Goal: Find specific page/section: Find specific page/section

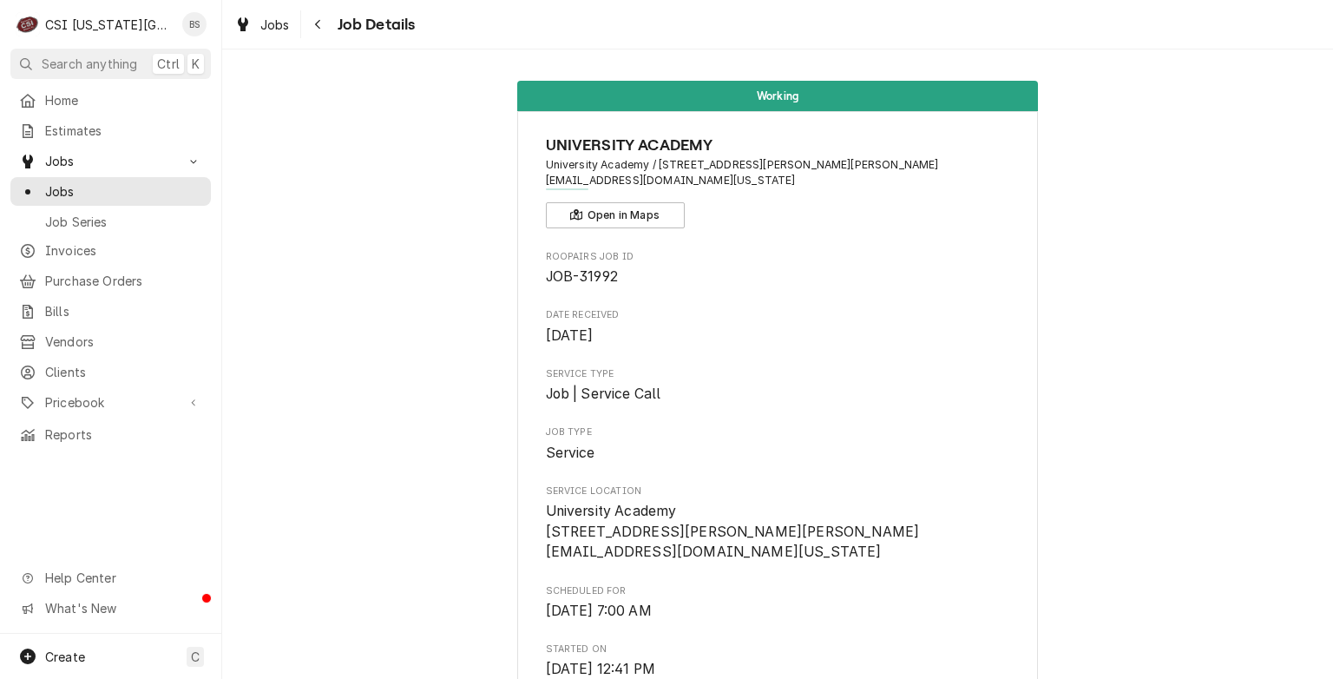
scroll to position [1174, 0]
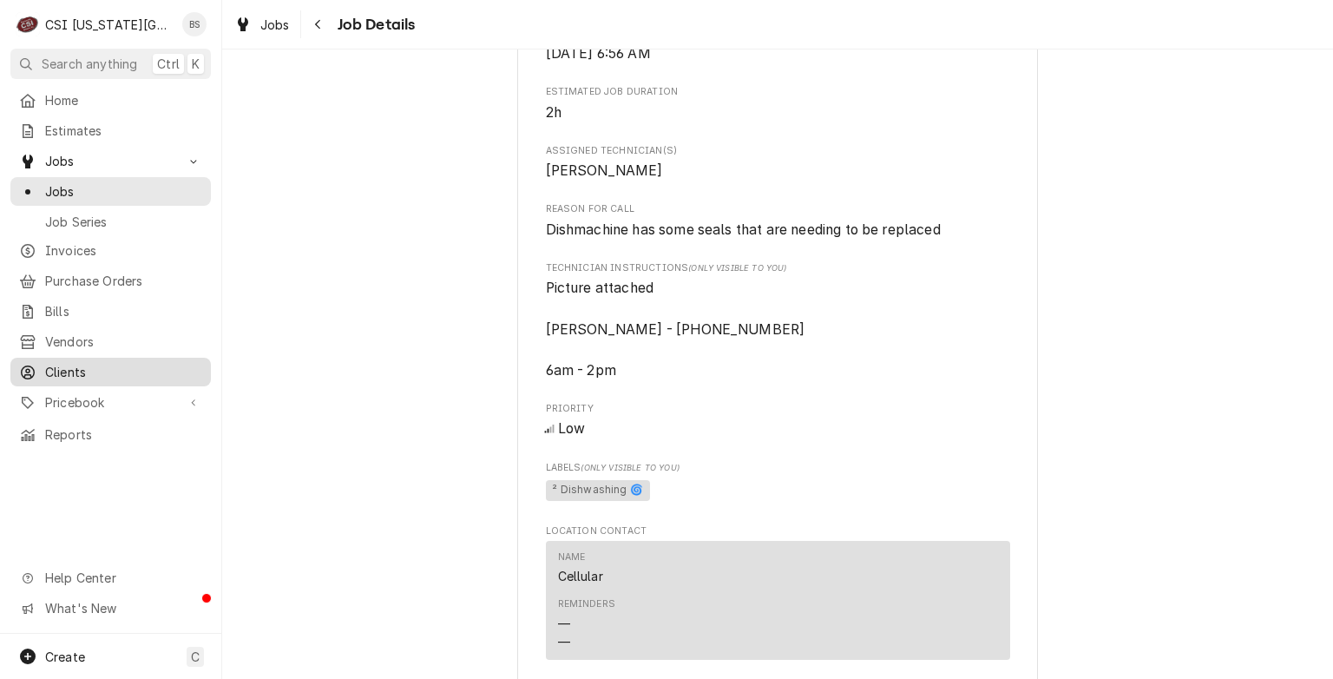
click at [66, 364] on span "Clients" at bounding box center [123, 372] width 157 height 18
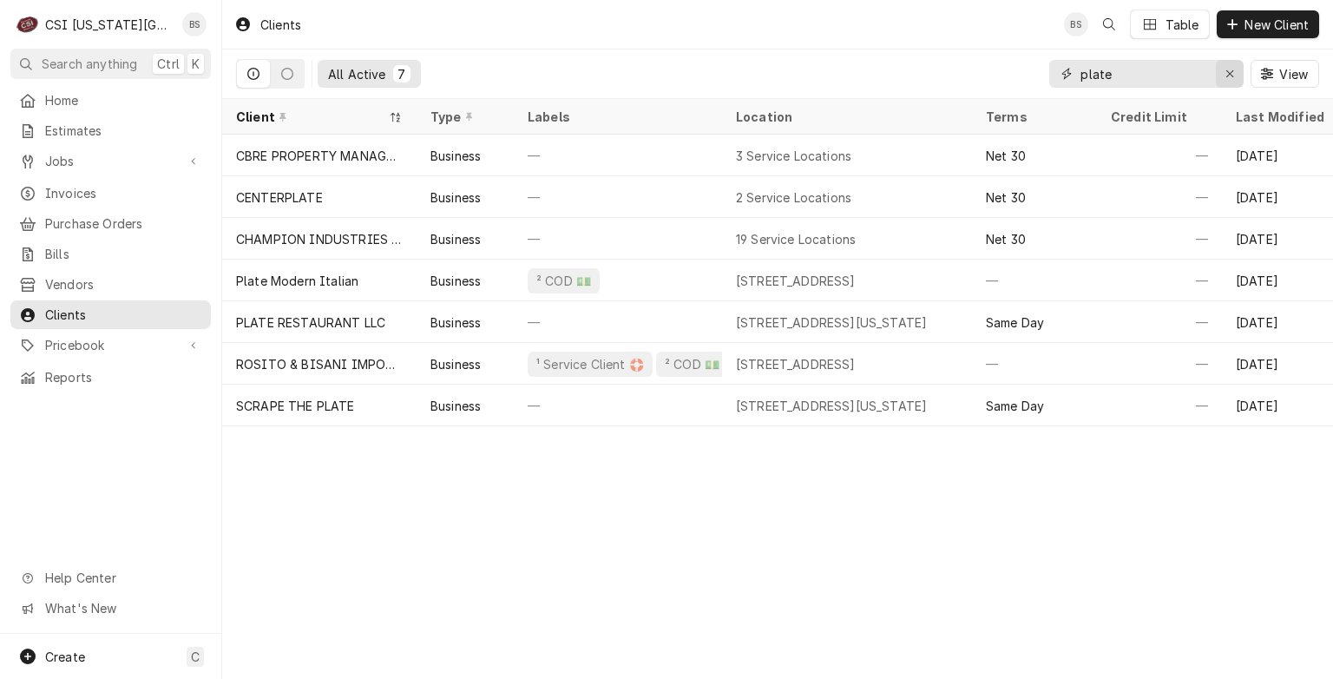
click at [1226, 76] on icon "Erase input" at bounding box center [1231, 74] width 10 height 12
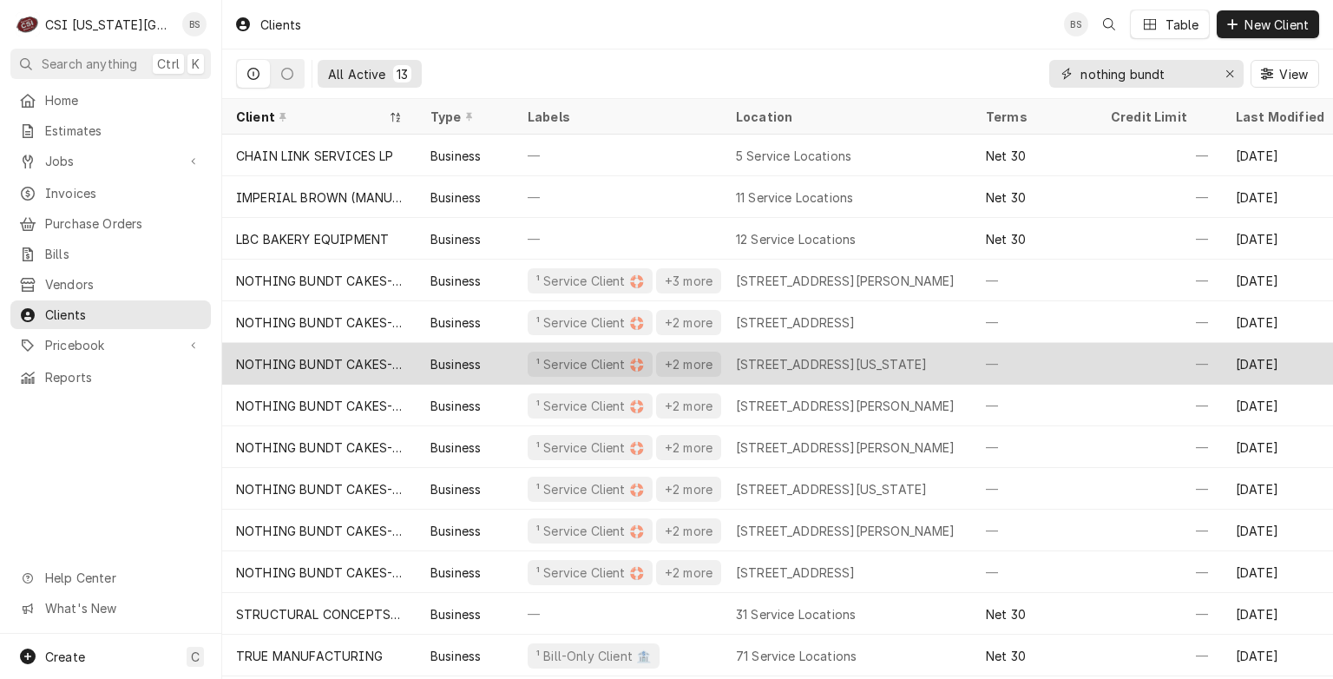
type input "nothing bundt"
click at [896, 359] on div "332 W 63rd St, Kansas City, MO 64113" at bounding box center [831, 364] width 191 height 18
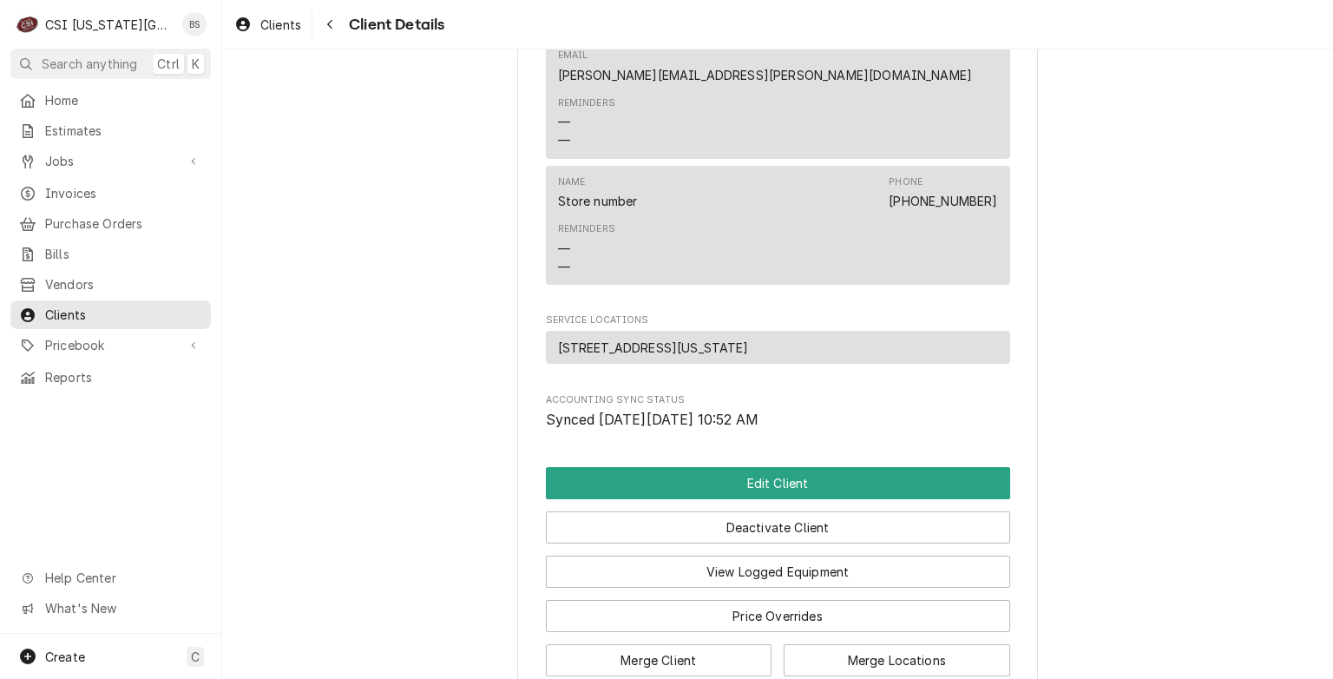
scroll to position [1644, 0]
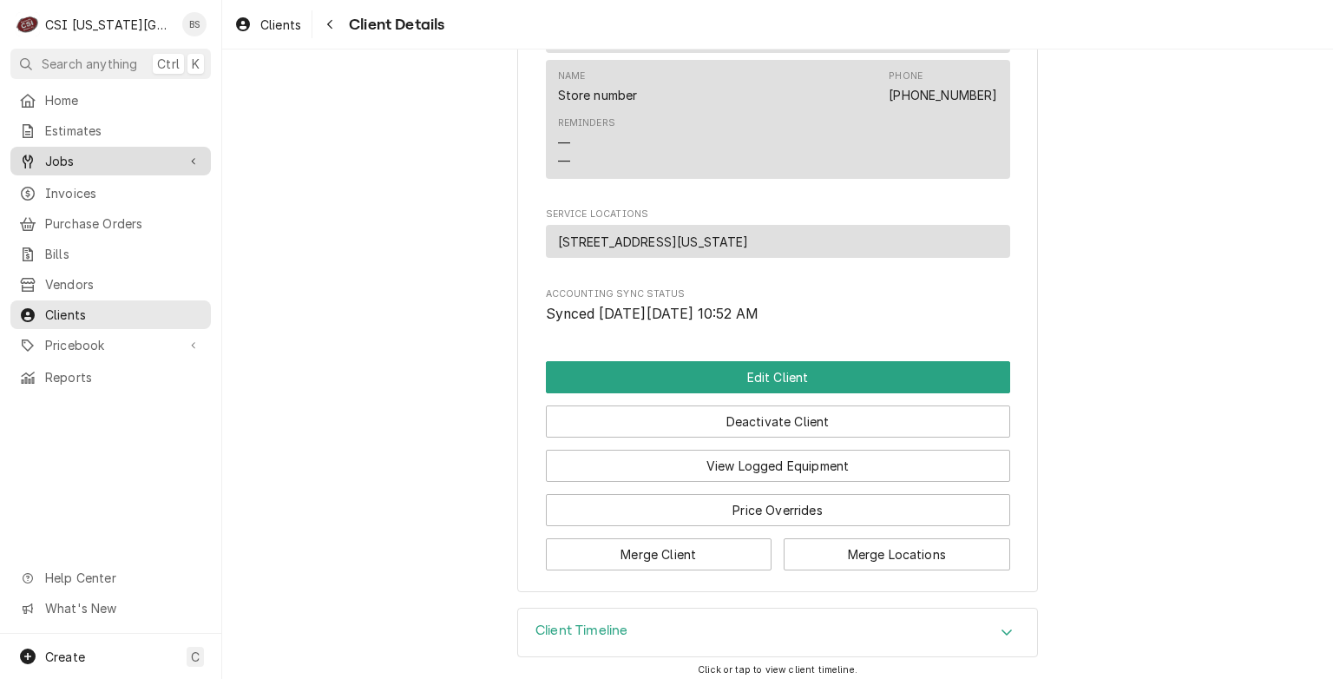
click at [76, 152] on span "Jobs" at bounding box center [110, 161] width 131 height 18
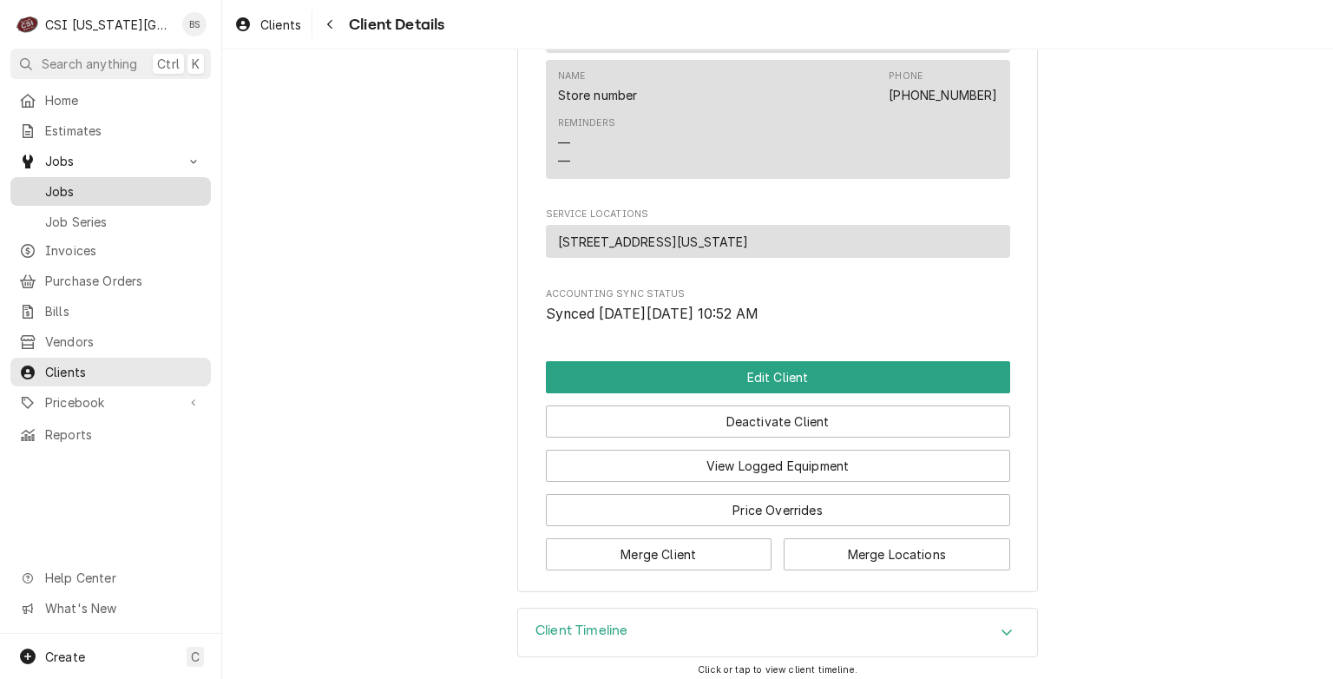
click at [59, 188] on span "Jobs" at bounding box center [123, 191] width 157 height 18
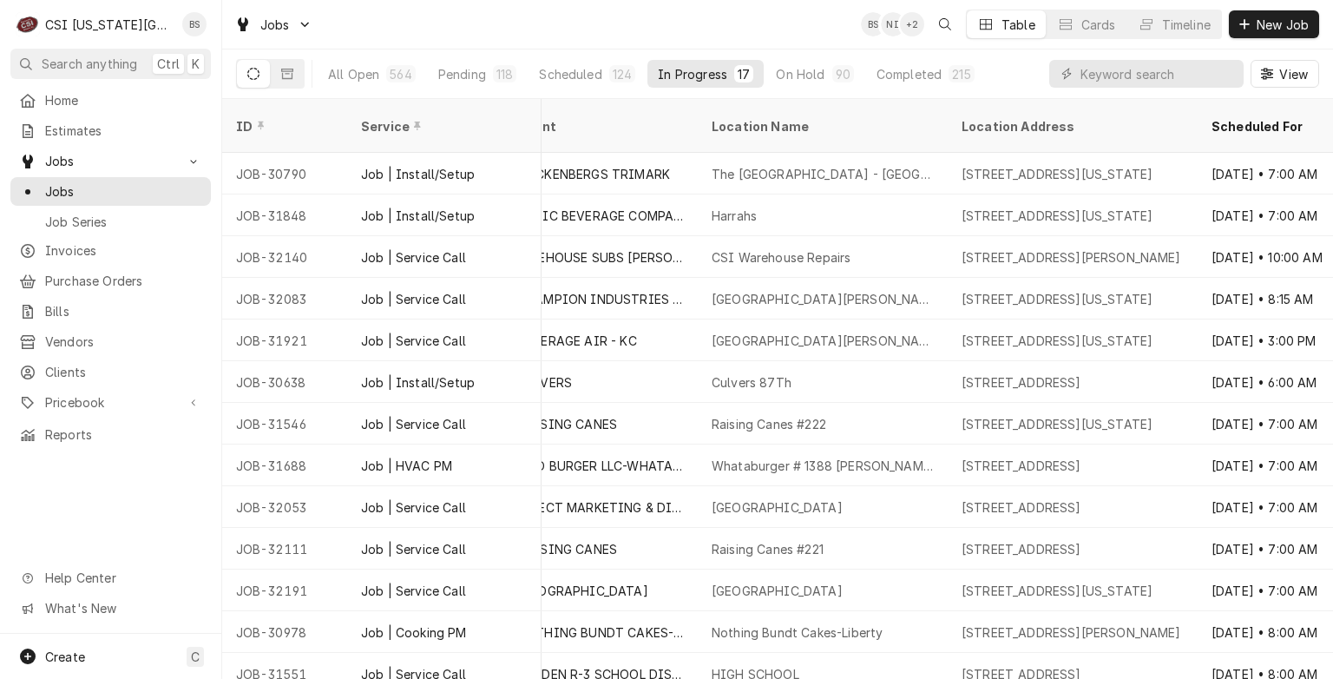
scroll to position [0, 890]
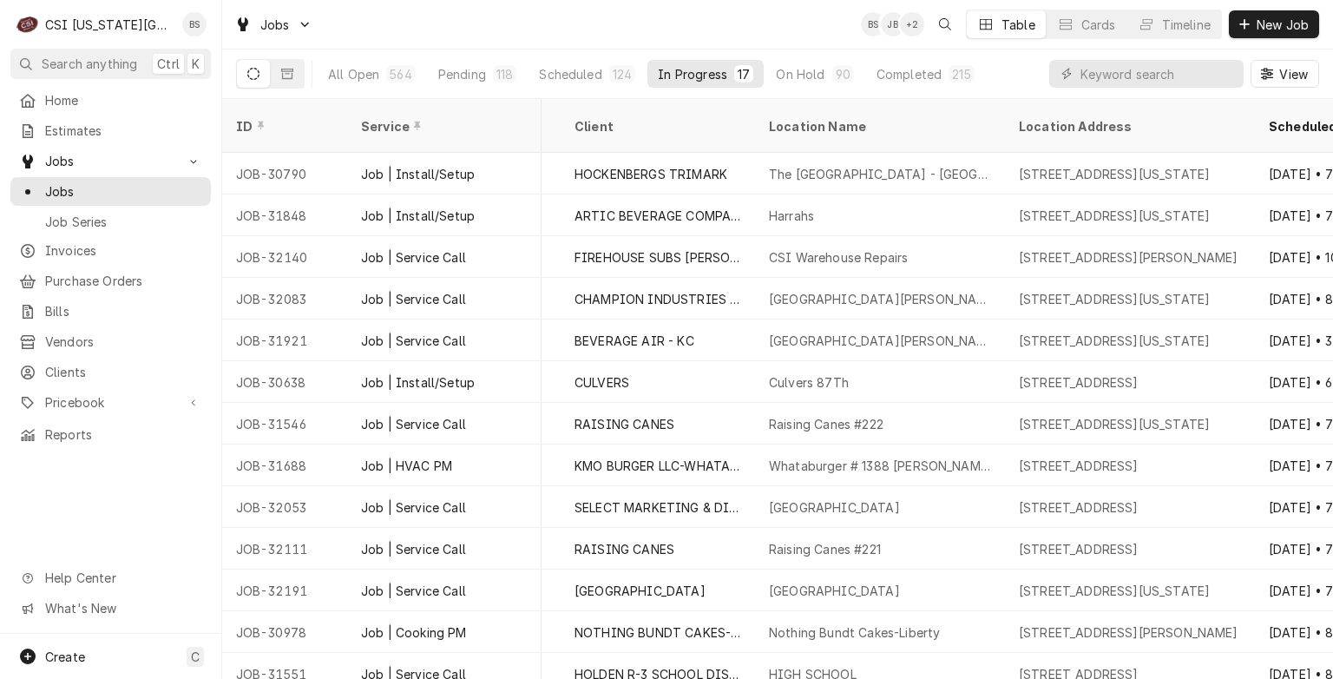
scroll to position [0, 828]
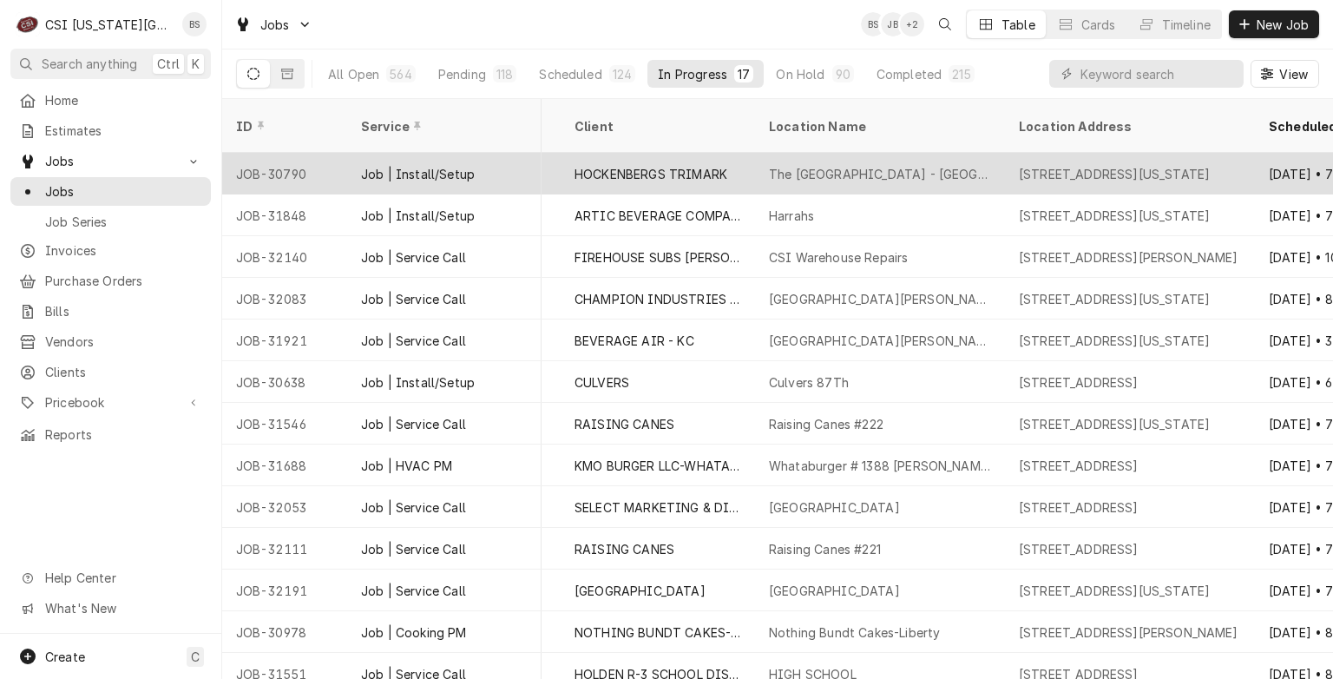
click at [661, 165] on div "HOCKENBERGS TRIMARK" at bounding box center [651, 174] width 153 height 18
